Goal: Navigation & Orientation: Go to known website

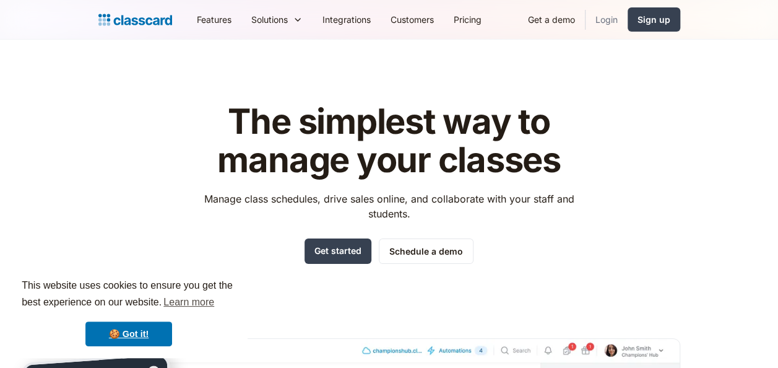
click at [608, 22] on link "Login" at bounding box center [606, 20] width 42 height 28
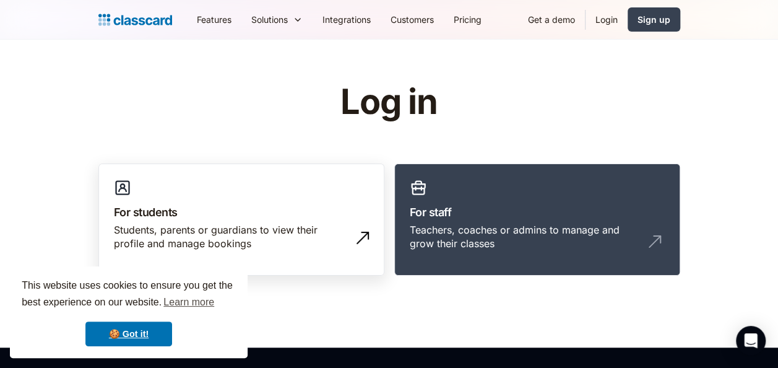
click at [208, 205] on h3 "For students" at bounding box center [241, 212] width 255 height 17
